Goal: Information Seeking & Learning: Learn about a topic

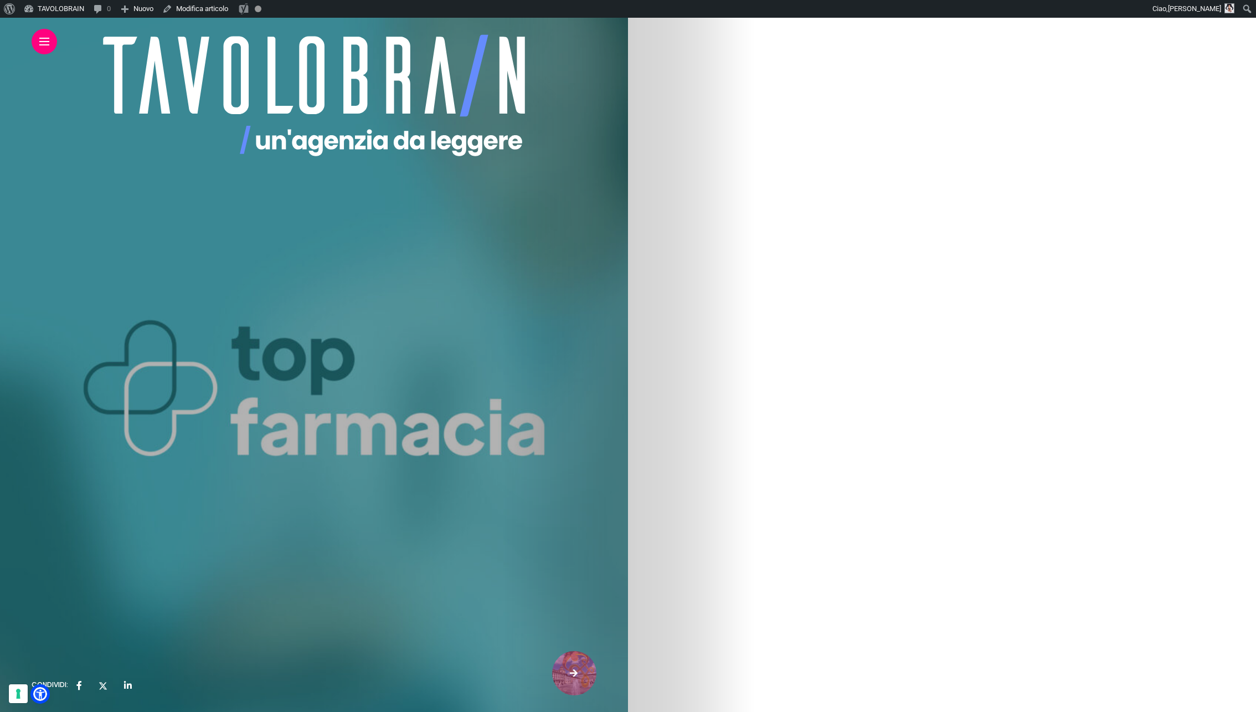
scroll to position [1943, 0]
